Goal: Task Accomplishment & Management: Use online tool/utility

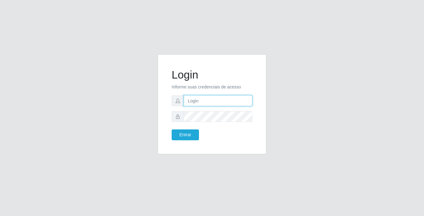
click at [205, 104] on input "text" at bounding box center [218, 100] width 69 height 11
type input "thiagoquirino@bemais"
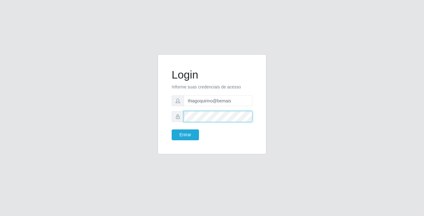
click at [171, 129] on button "Entrar" at bounding box center [184, 134] width 27 height 11
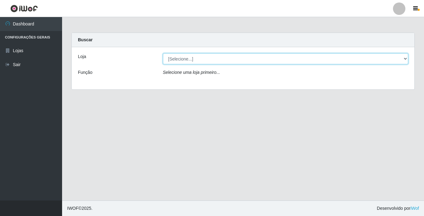
click at [215, 62] on select "[Selecione...] Bemais Supermercados - [GEOGRAPHIC_DATA]" at bounding box center [285, 58] width 245 height 11
select select "250"
click at [163, 53] on select "[Selecione...] Bemais Supermercados - [GEOGRAPHIC_DATA]" at bounding box center [285, 58] width 245 height 11
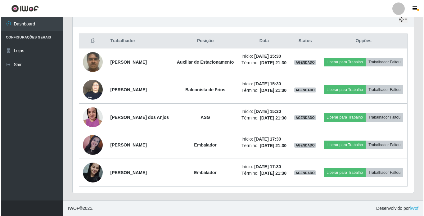
scroll to position [247, 0]
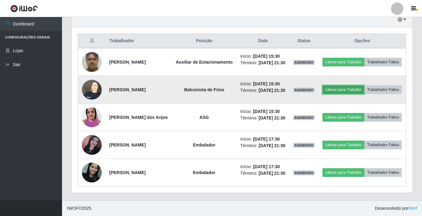
click at [355, 85] on button "Liberar para Trabalho" at bounding box center [344, 89] width 42 height 9
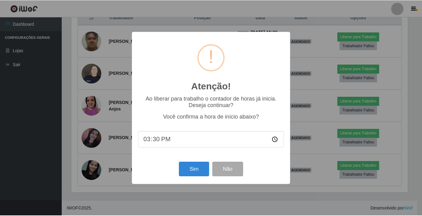
scroll to position [129, 338]
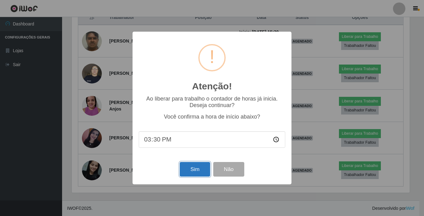
click at [191, 173] on button "Sim" at bounding box center [195, 169] width 30 height 15
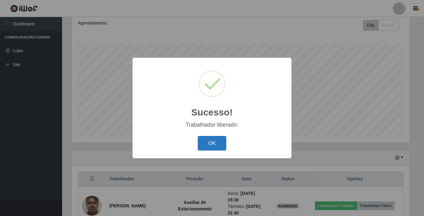
click at [206, 141] on button "OK" at bounding box center [212, 143] width 29 height 15
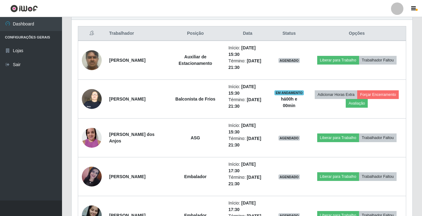
scroll to position [241, 0]
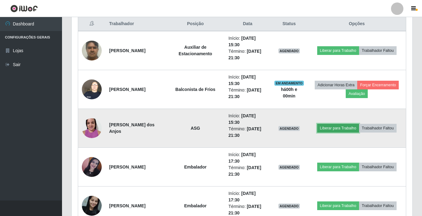
click at [326, 127] on button "Liberar para Trabalho" at bounding box center [338, 128] width 42 height 9
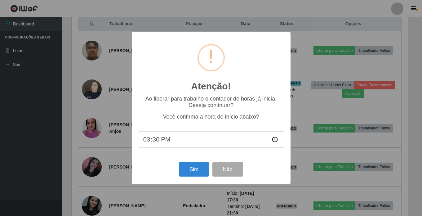
scroll to position [129, 338]
click at [188, 168] on button "Sim" at bounding box center [195, 169] width 30 height 15
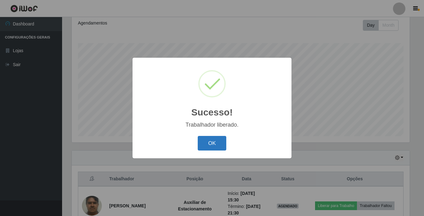
click at [209, 139] on button "OK" at bounding box center [212, 143] width 29 height 15
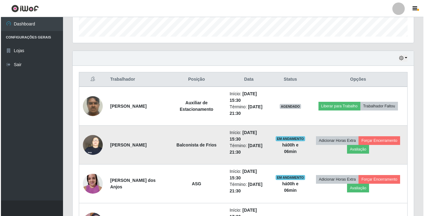
scroll to position [179, 0]
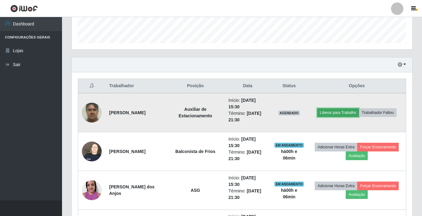
click at [344, 113] on button "Liberar para Trabalho" at bounding box center [338, 112] width 42 height 9
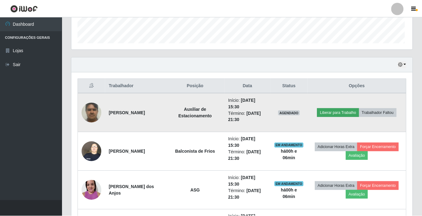
scroll to position [129, 338]
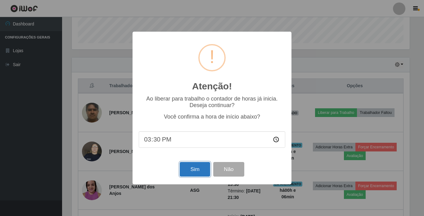
click at [199, 169] on button "Sim" at bounding box center [195, 169] width 30 height 15
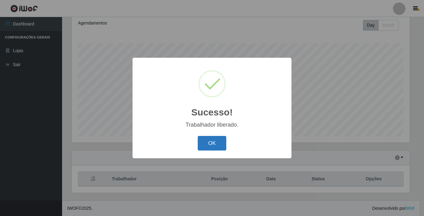
click at [216, 142] on button "OK" at bounding box center [212, 143] width 29 height 15
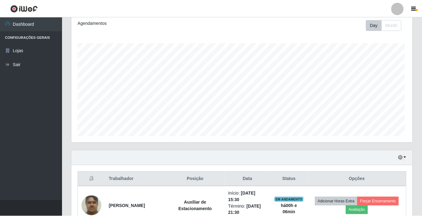
scroll to position [129, 341]
